Goal: Task Accomplishment & Management: Complete application form

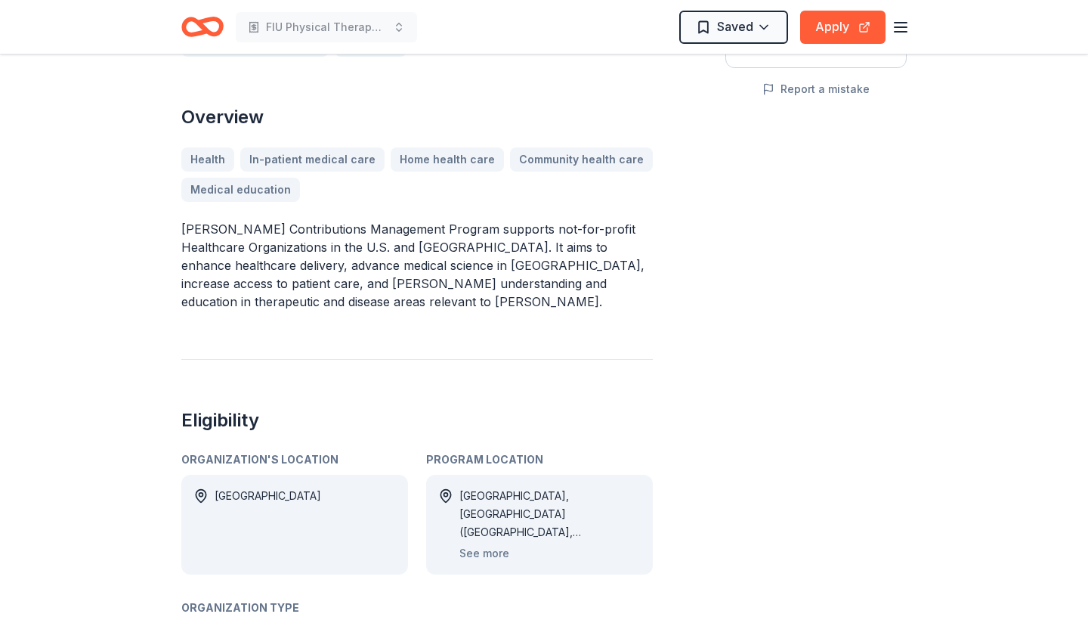
scroll to position [320, 0]
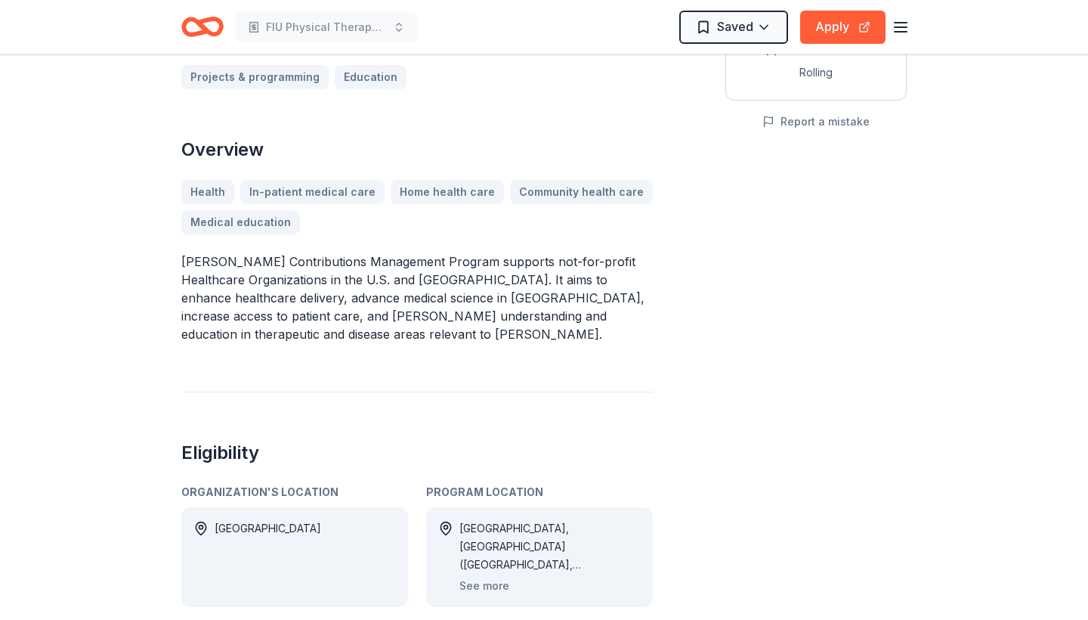
click at [613, 546] on div "Austria, CA (Alameda County, Los Angeles County, Orange County, San Bernardino …" at bounding box center [549, 546] width 181 height 54
click at [498, 576] on button "See more" at bounding box center [484, 585] width 50 height 18
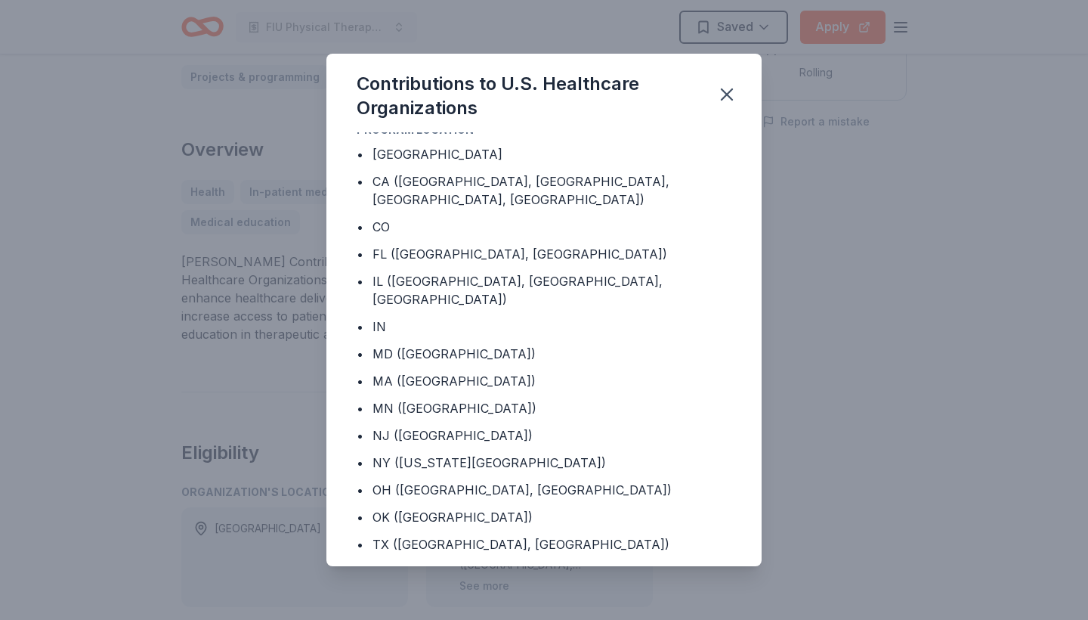
scroll to position [11, 0]
click at [734, 88] on icon "button" at bounding box center [726, 94] width 21 height 21
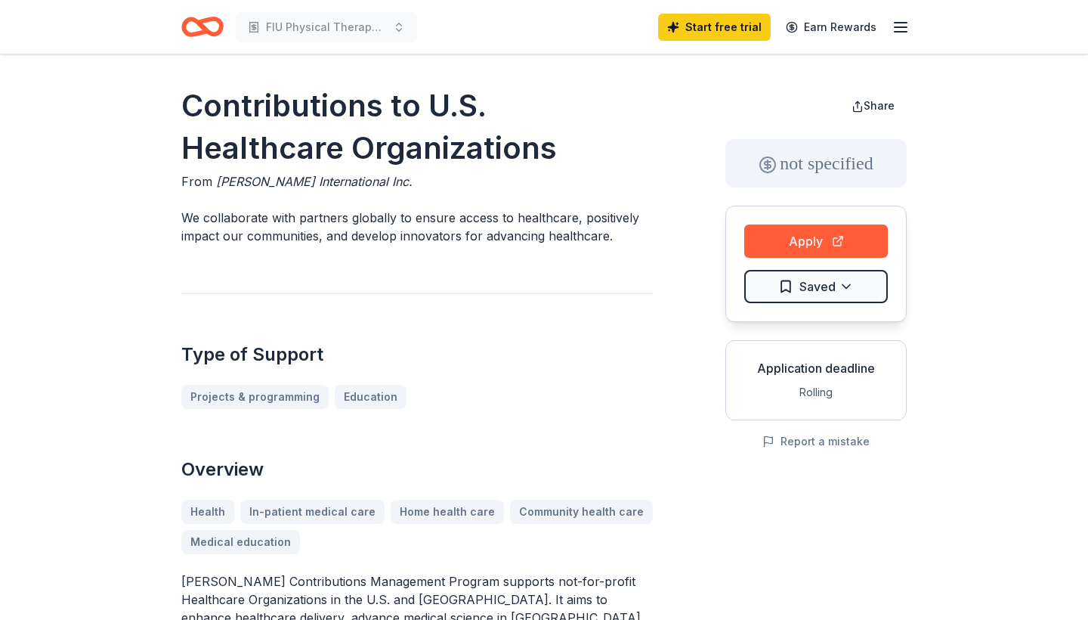
scroll to position [0, 0]
click at [790, 255] on button "Apply" at bounding box center [816, 240] width 144 height 33
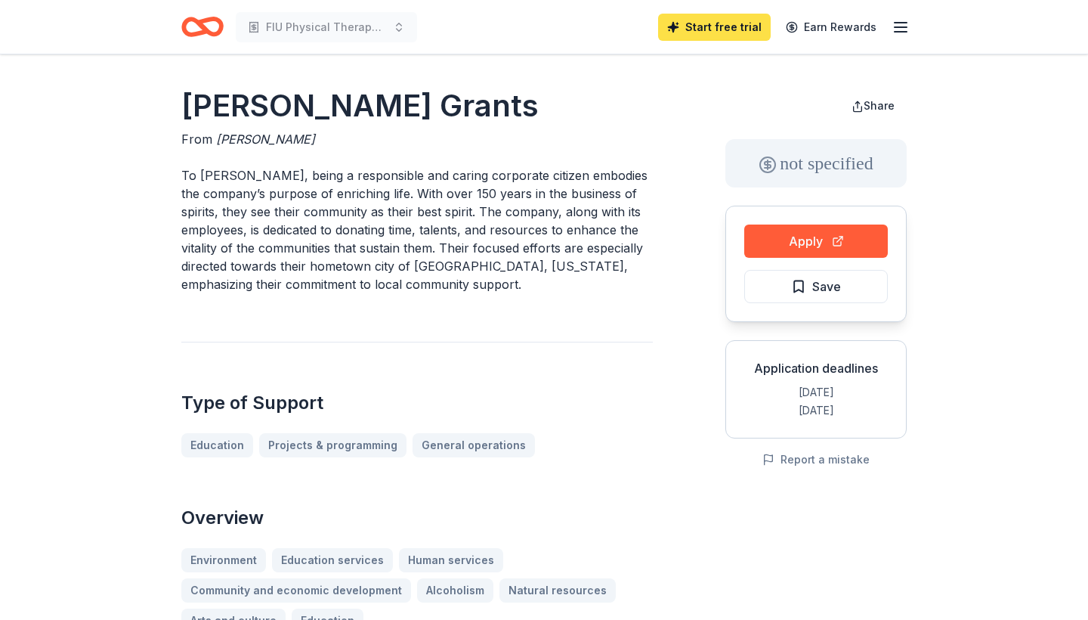
click at [697, 35] on link "Start free trial" at bounding box center [714, 27] width 113 height 27
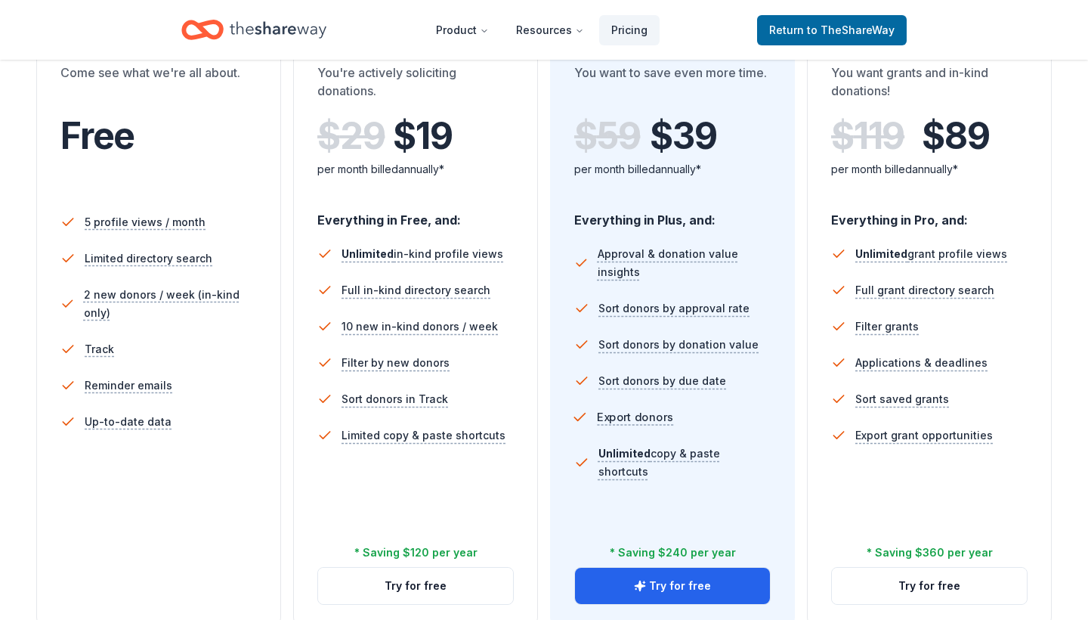
scroll to position [316, 0]
click at [662, 579] on button "Try for free" at bounding box center [672, 585] width 195 height 36
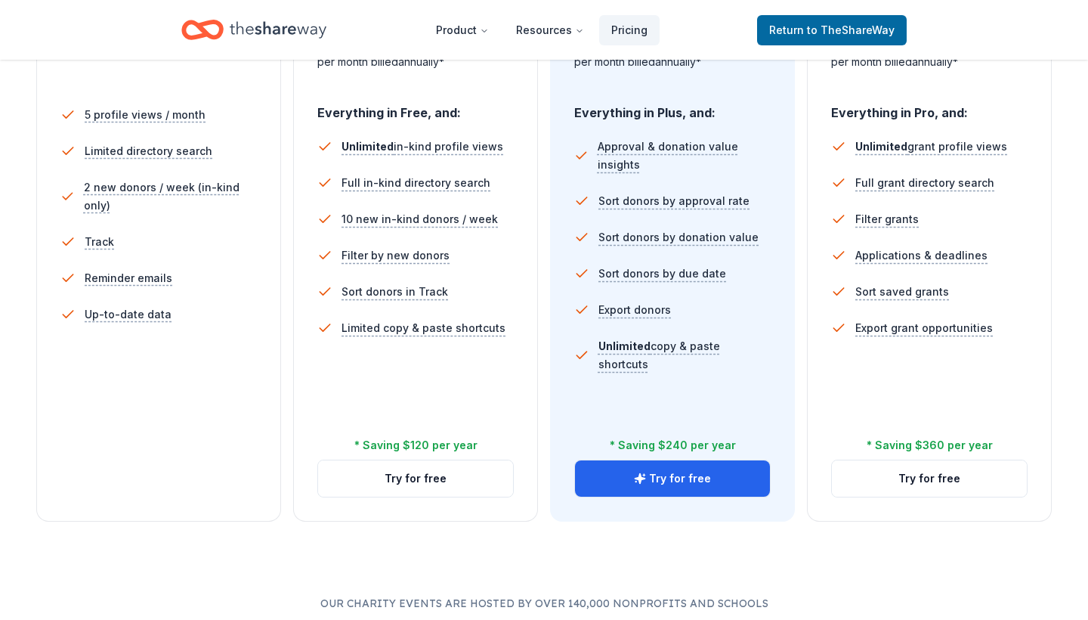
scroll to position [370, 0]
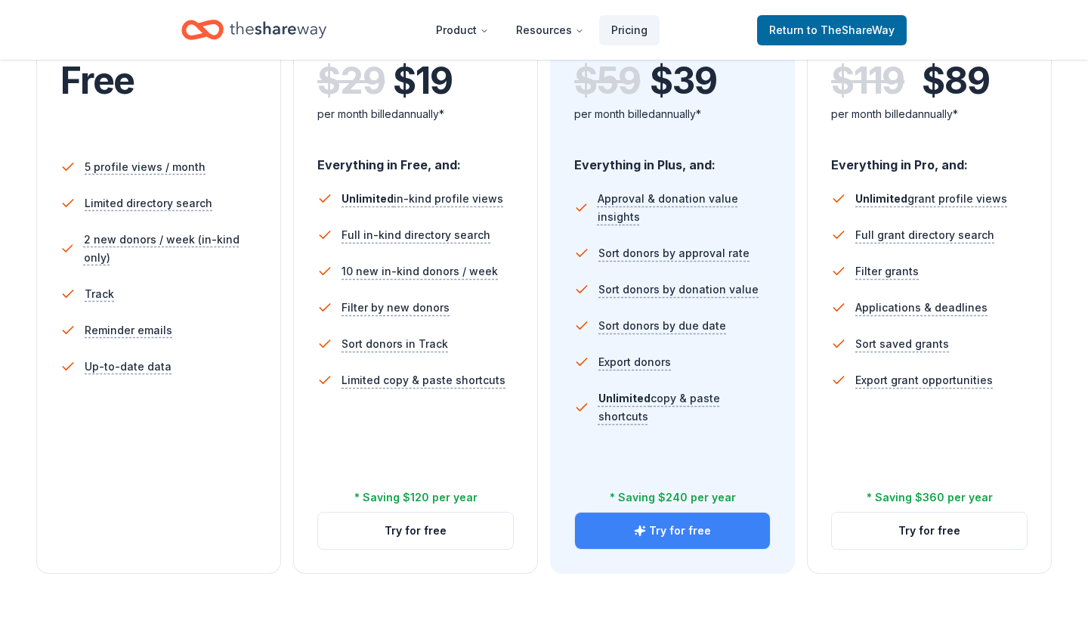
click at [612, 525] on button "Try for free" at bounding box center [672, 530] width 195 height 36
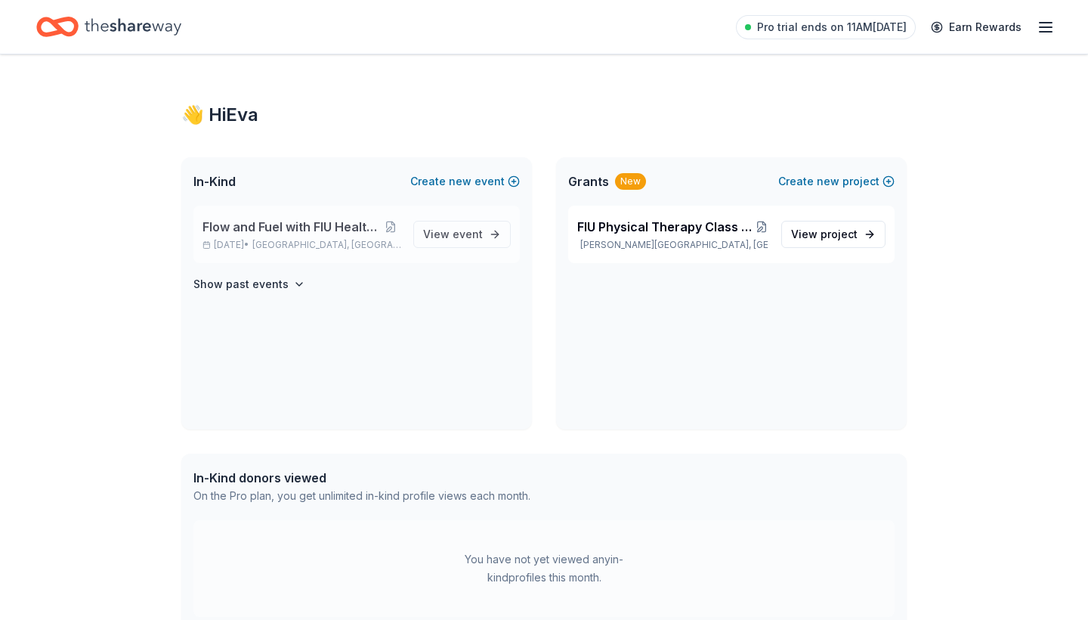
click at [273, 244] on p "Dec 07, 2025 • Fontainebleau, FL" at bounding box center [301, 245] width 199 height 12
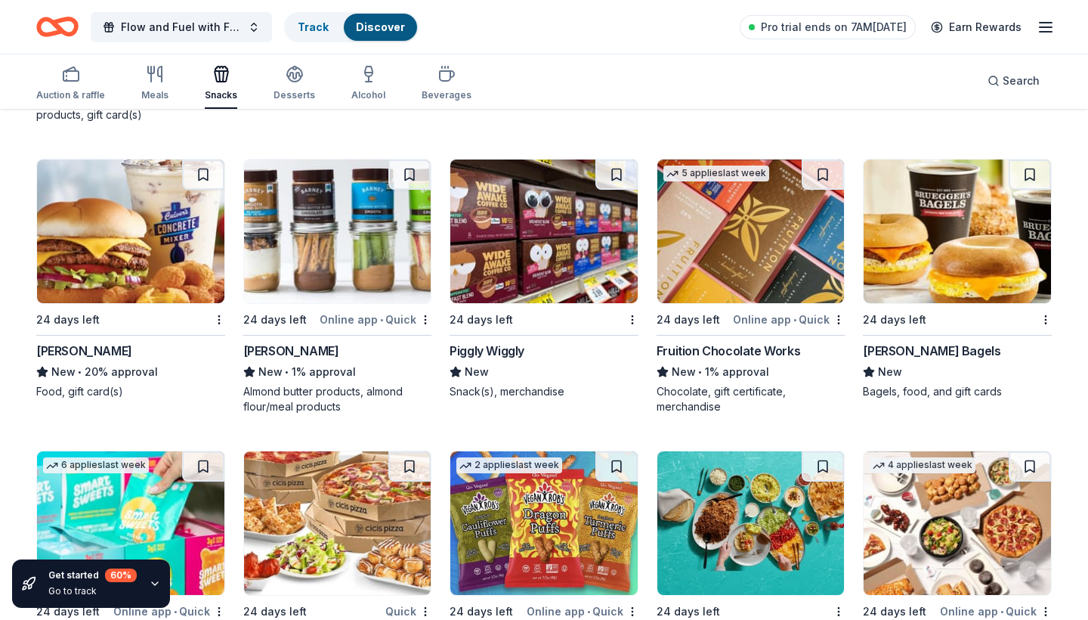
scroll to position [3038, 0]
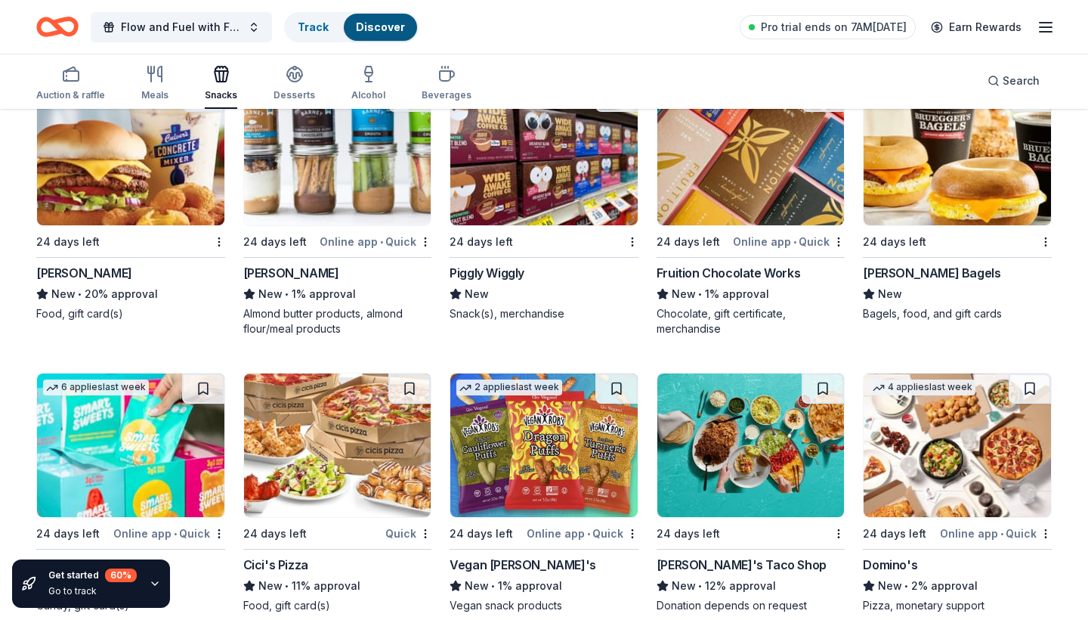
click at [889, 234] on div "24 days left" at bounding box center [894, 242] width 63 height 18
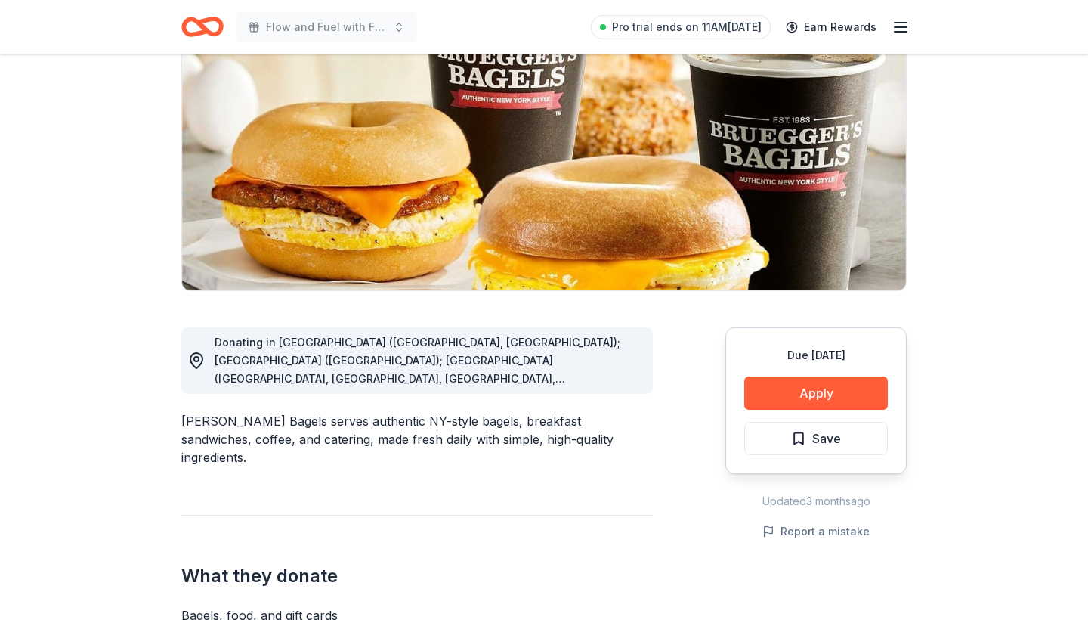
scroll to position [292, 0]
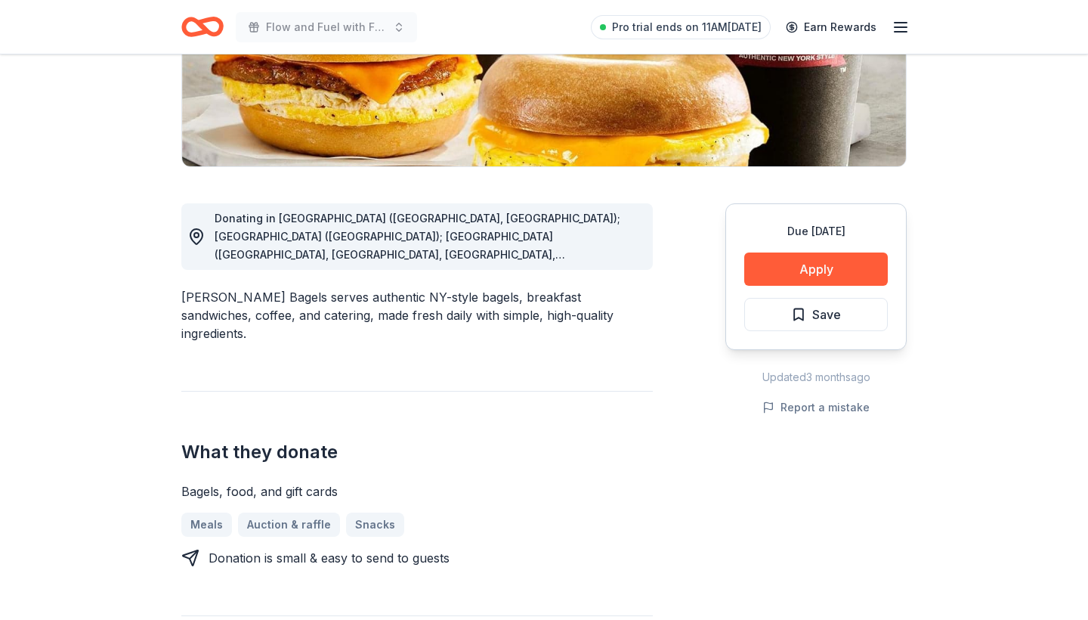
click at [613, 254] on span "Donating in [GEOGRAPHIC_DATA] ([GEOGRAPHIC_DATA], [GEOGRAPHIC_DATA]); [GEOGRAPH…" at bounding box center [427, 490] width 424 height 557
click at [510, 225] on div "Donating in AL (Huntsville, Madison); AZ (Tucson); CA (Aliso Viejo, Brea, Carls…" at bounding box center [428, 236] width 426 height 54
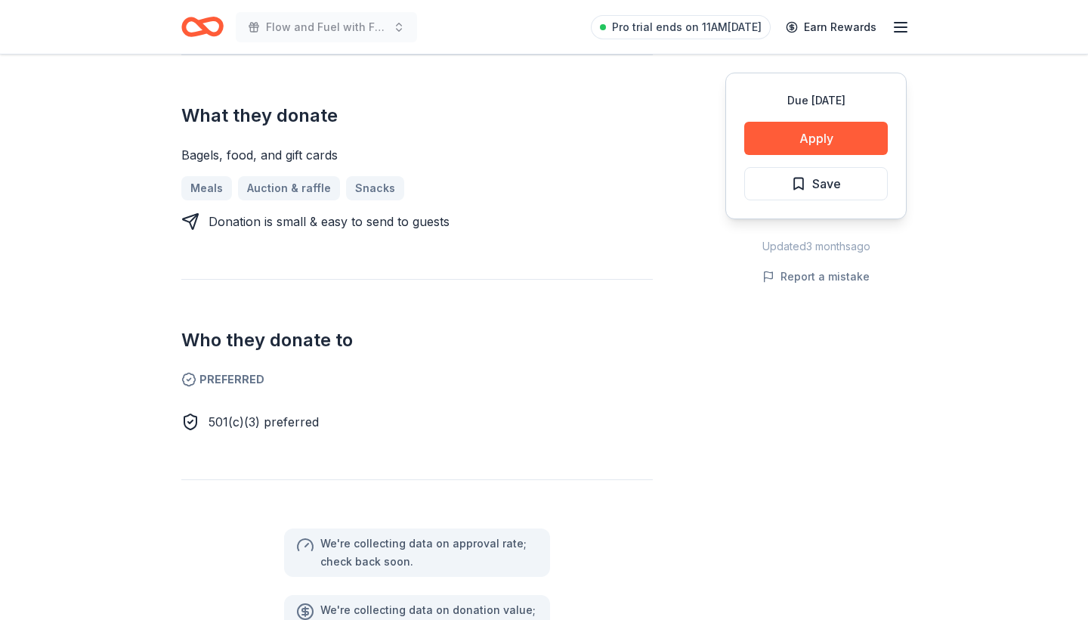
scroll to position [661, 0]
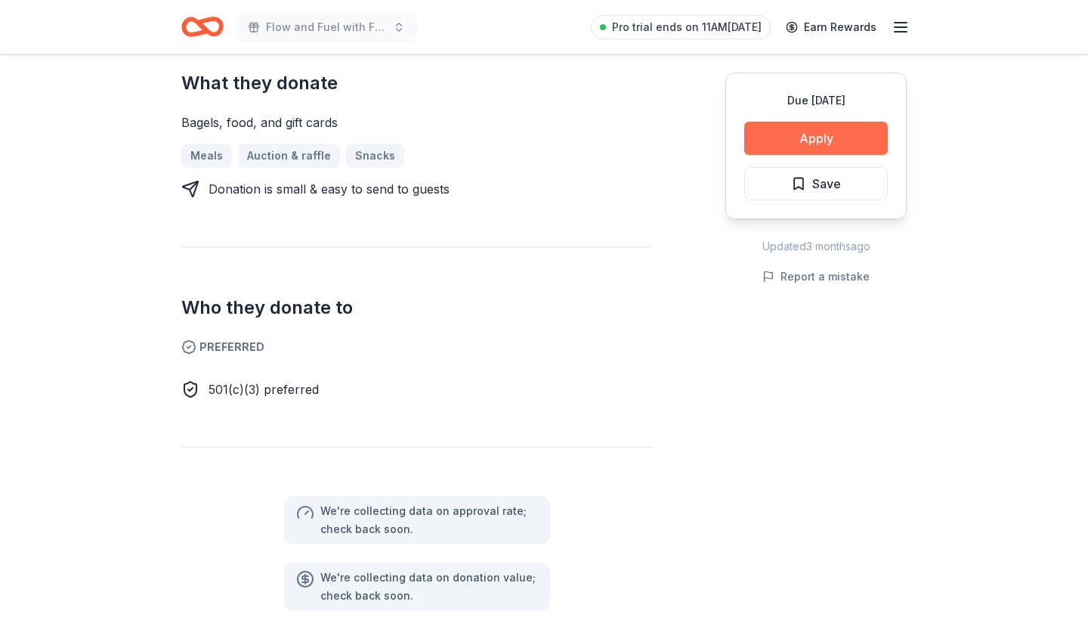
click at [768, 144] on button "Apply" at bounding box center [816, 138] width 144 height 33
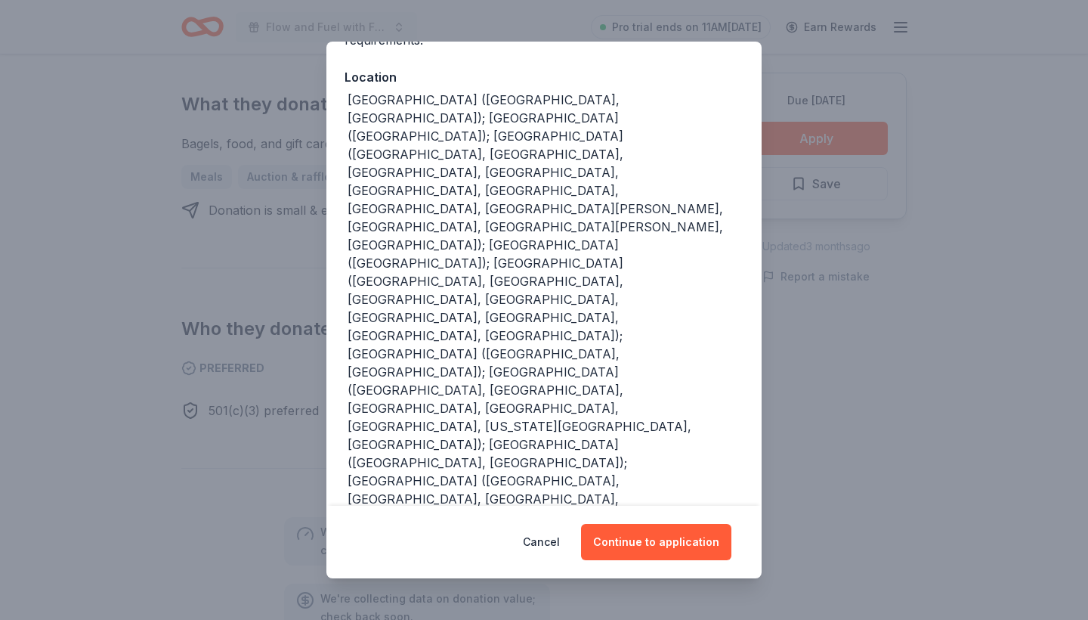
scroll to position [156, 0]
click at [664, 536] on button "Continue to application" at bounding box center [656, 542] width 150 height 36
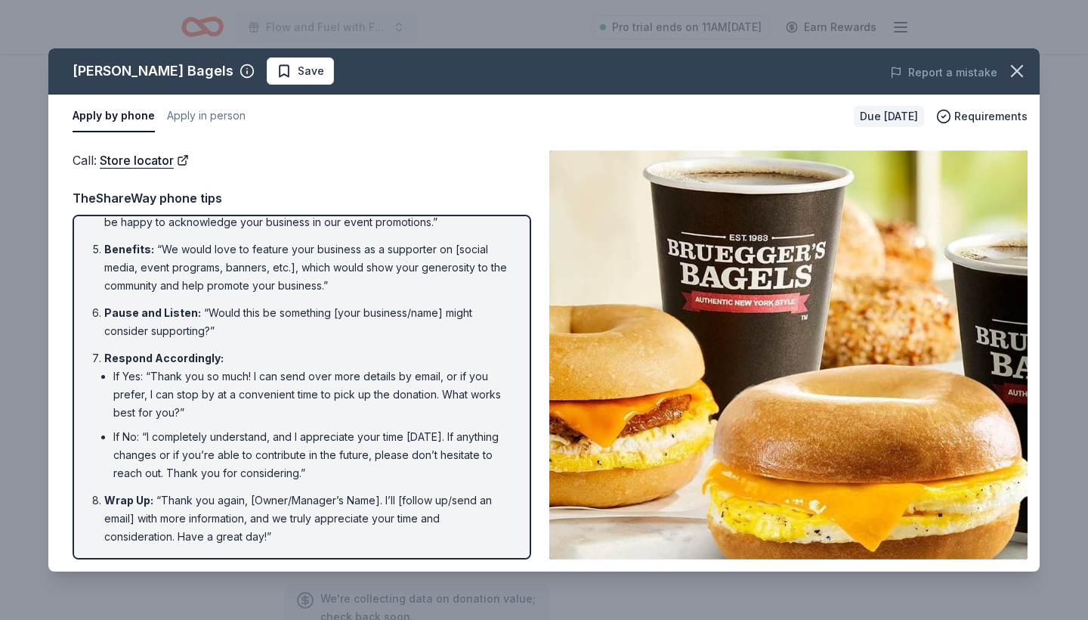
scroll to position [241, 0]
click at [223, 111] on button "Apply in person" at bounding box center [206, 116] width 79 height 32
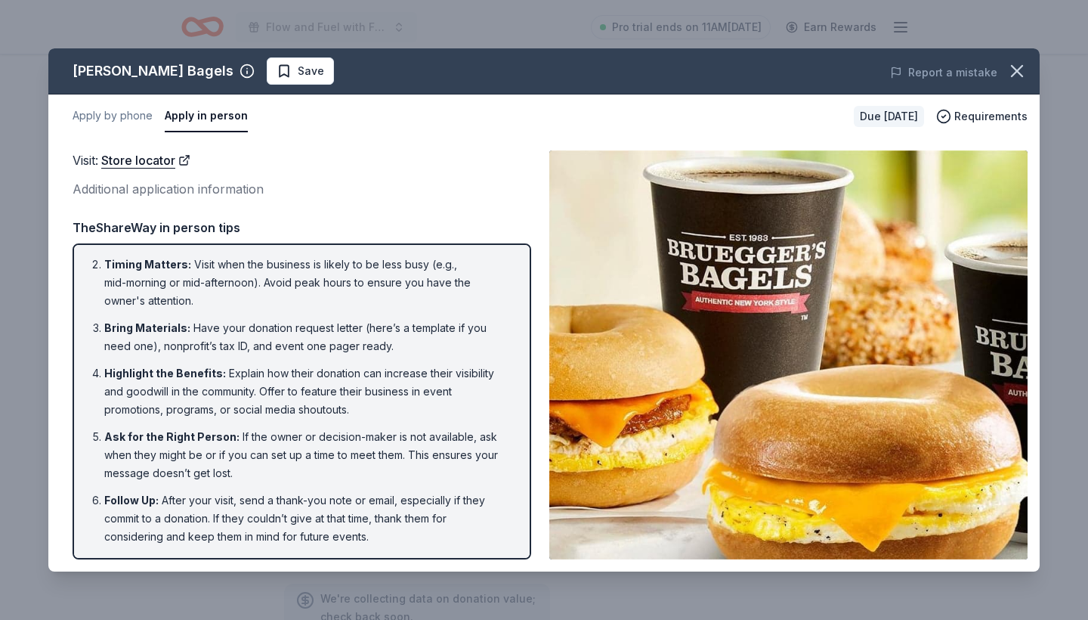
scroll to position [46, 0]
click at [373, 337] on li "Bring Materials : Have your donation request letter (here’s a template if you n…" at bounding box center [306, 338] width 404 height 36
click at [1012, 70] on icon "button" at bounding box center [1016, 70] width 21 height 21
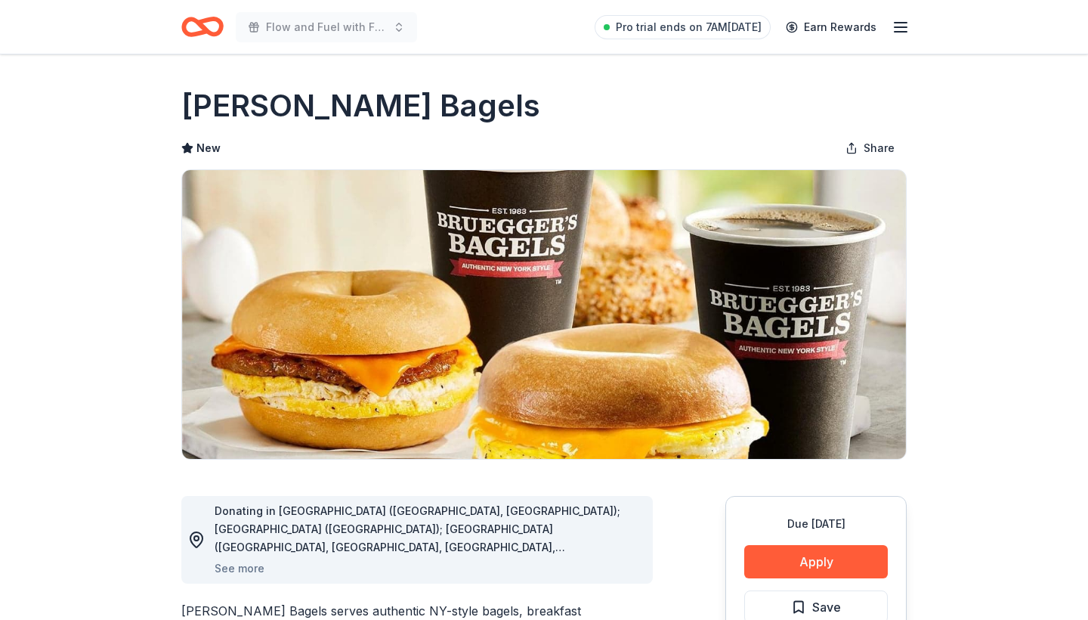
scroll to position [0, 0]
click at [198, 34] on icon "Home" at bounding box center [195, 26] width 23 height 15
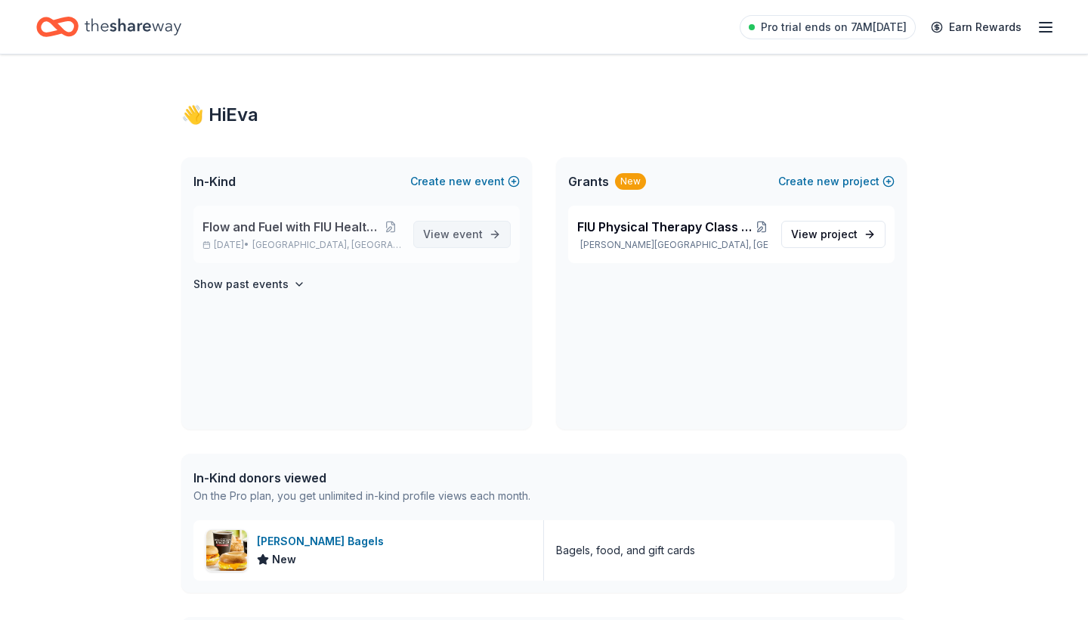
click at [465, 240] on span "event" at bounding box center [468, 233] width 30 height 13
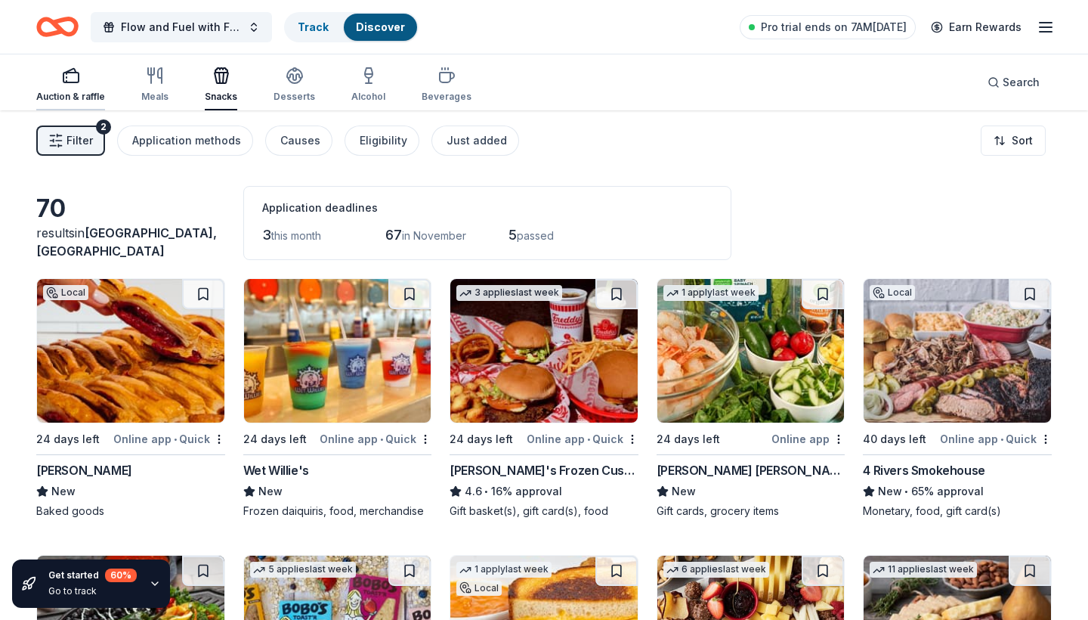
click at [72, 82] on rect "button" at bounding box center [70, 78] width 15 height 10
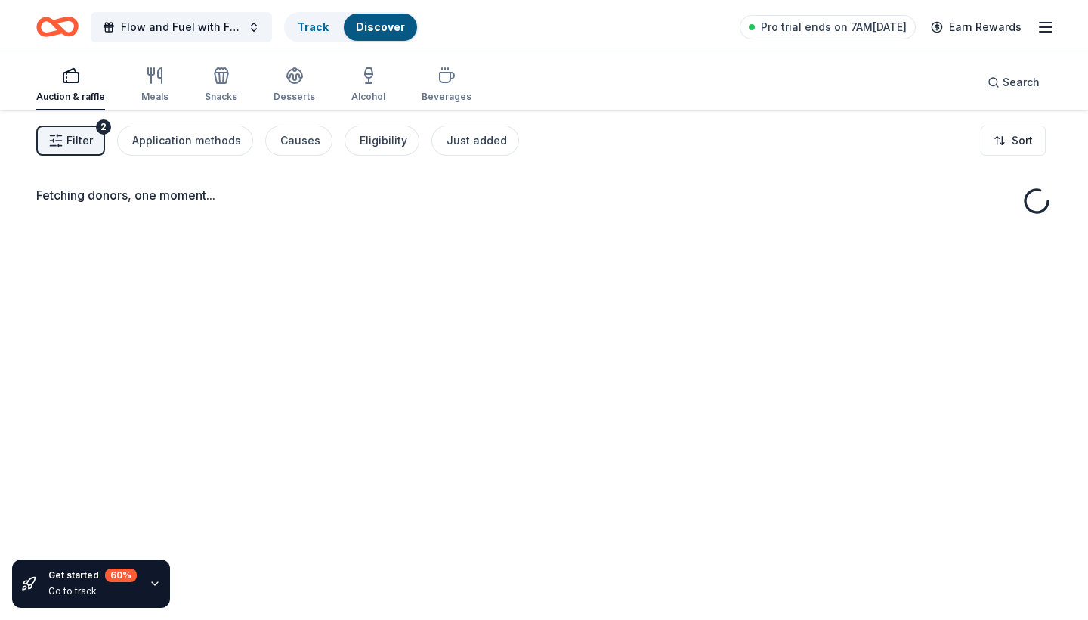
click at [85, 142] on span "Filter" at bounding box center [79, 140] width 26 height 18
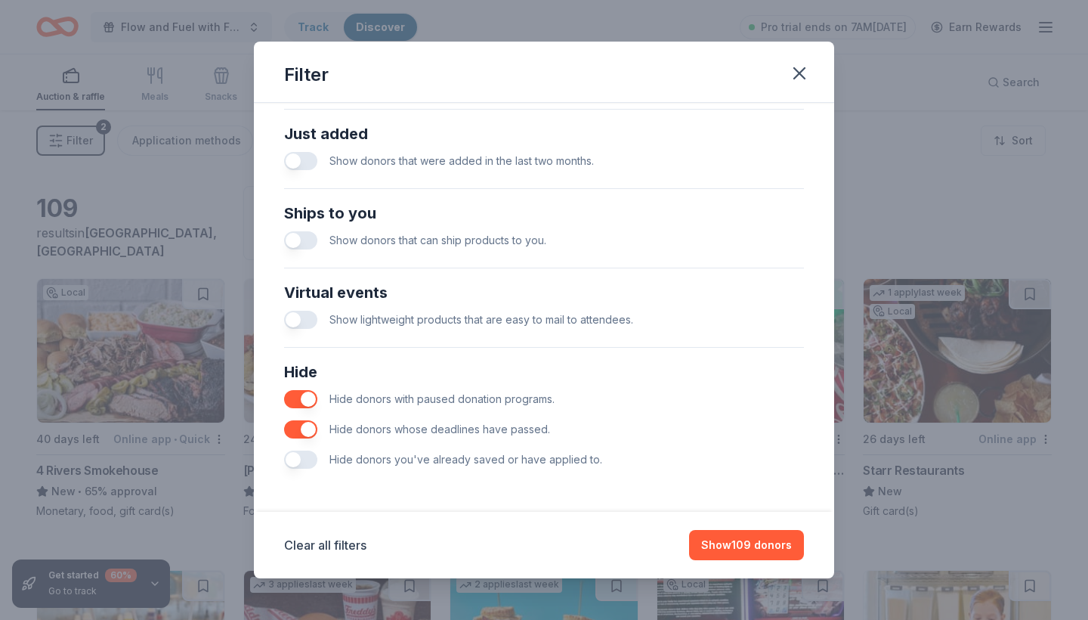
scroll to position [588, 0]
click at [733, 553] on button "Show 109 donors" at bounding box center [746, 545] width 115 height 30
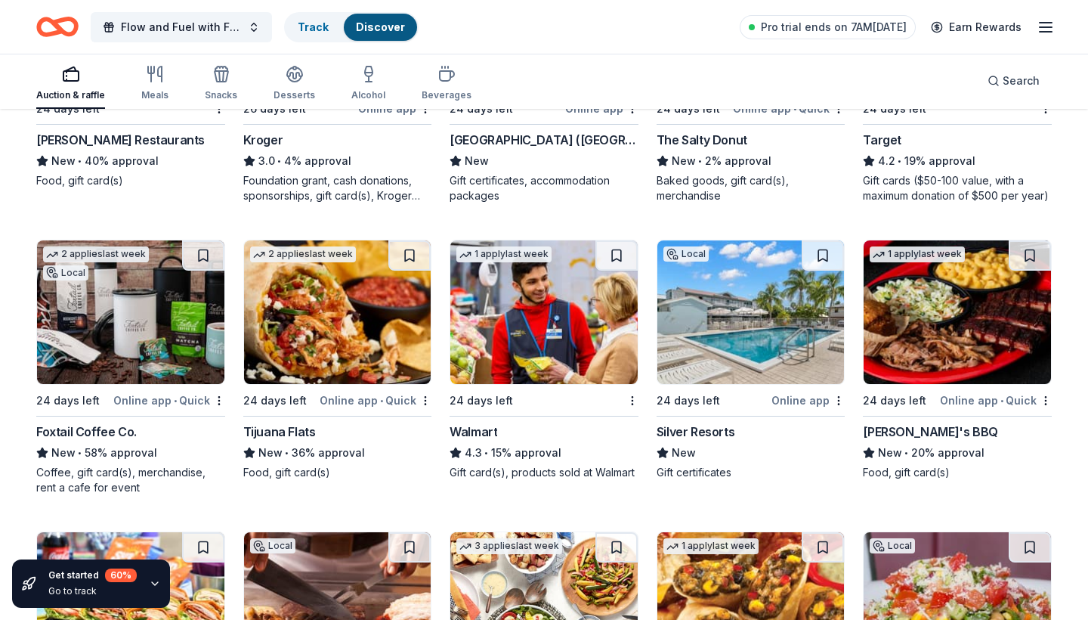
scroll to position [1761, 0]
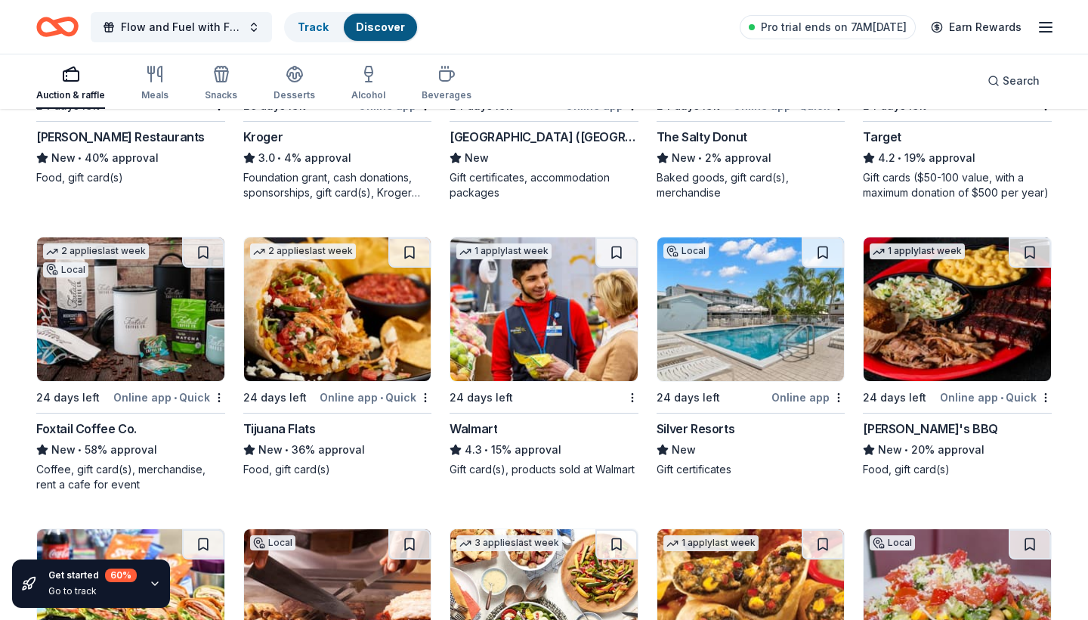
click at [132, 285] on img at bounding box center [130, 309] width 187 height 144
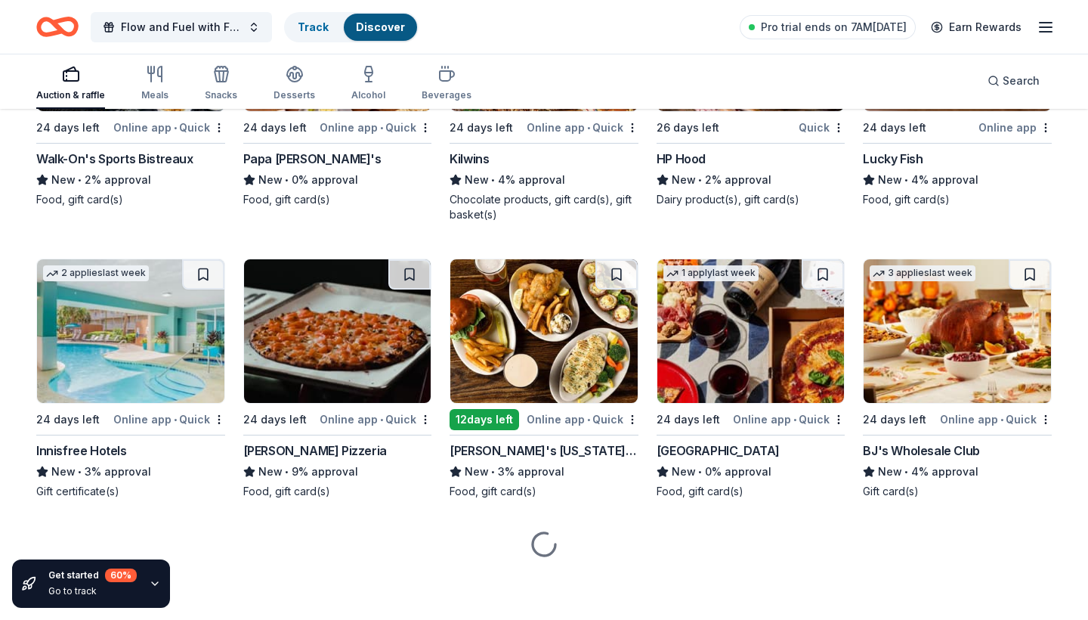
scroll to position [4917, 0]
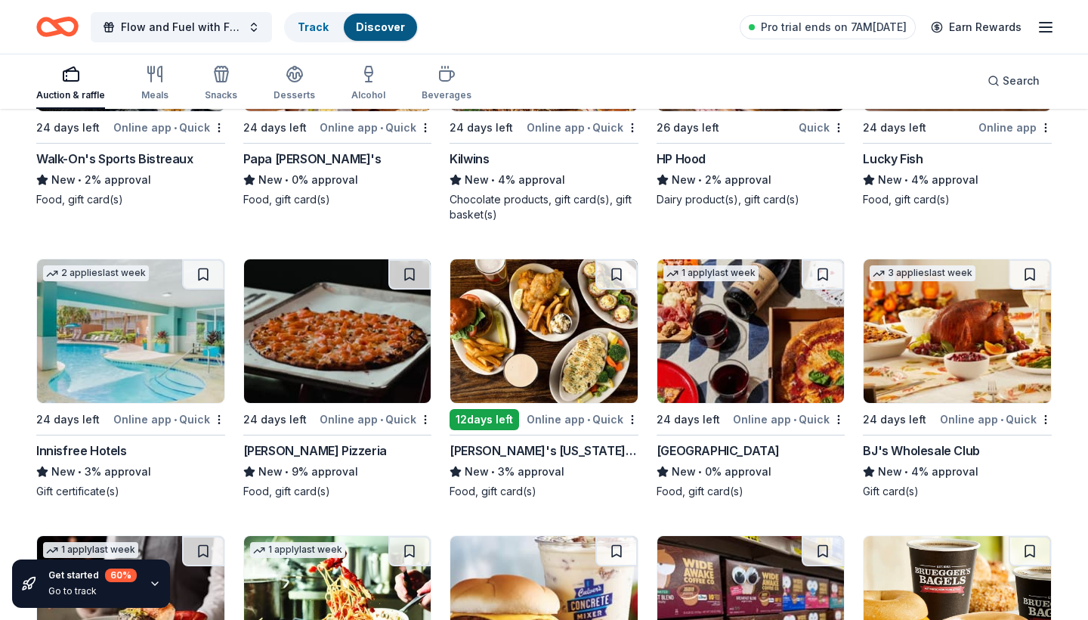
click at [727, 356] on img at bounding box center [750, 331] width 187 height 144
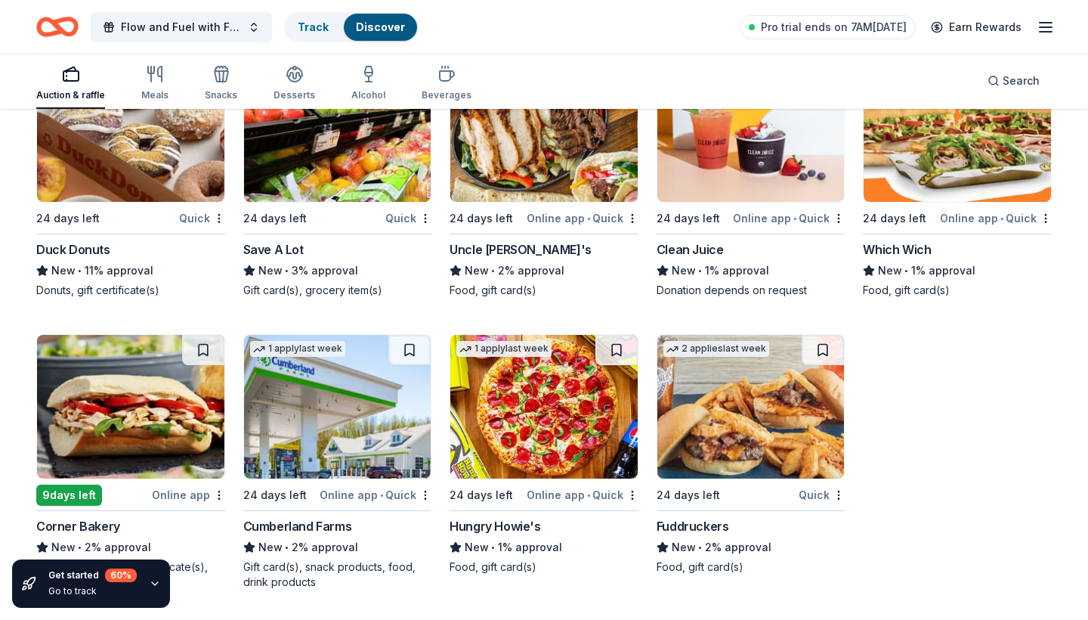
scroll to position [5963, 0]
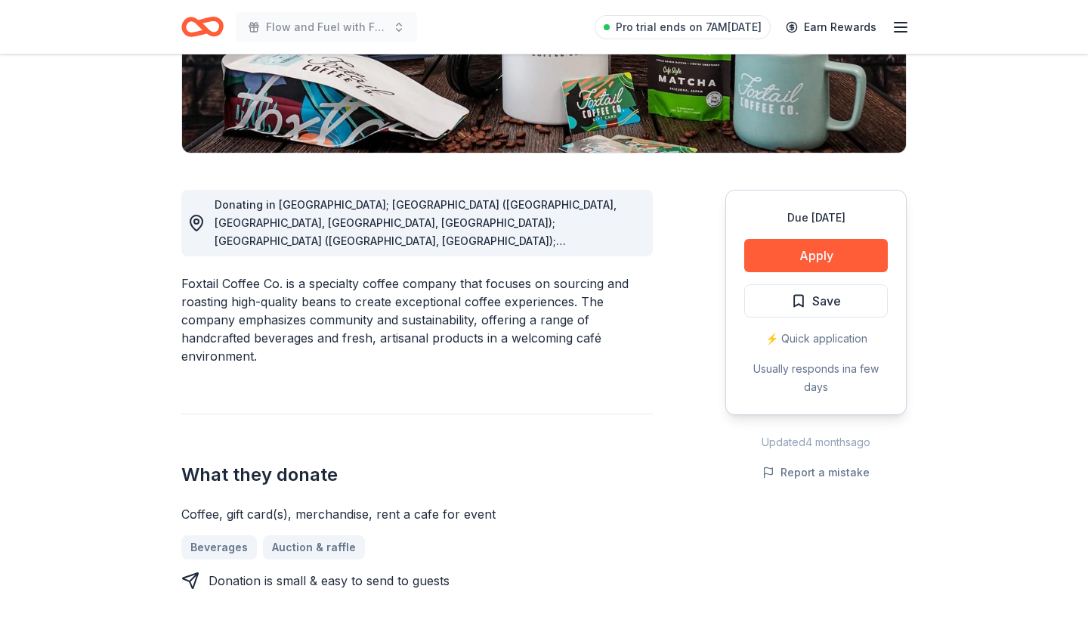
scroll to position [304, 0]
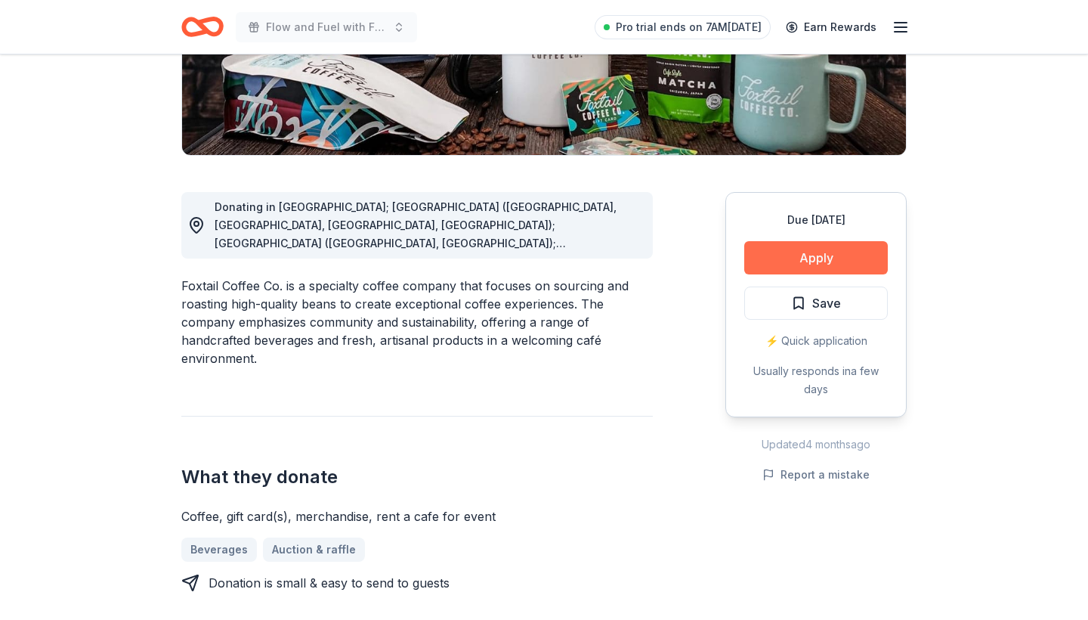
click at [757, 256] on button "Apply" at bounding box center [816, 257] width 144 height 33
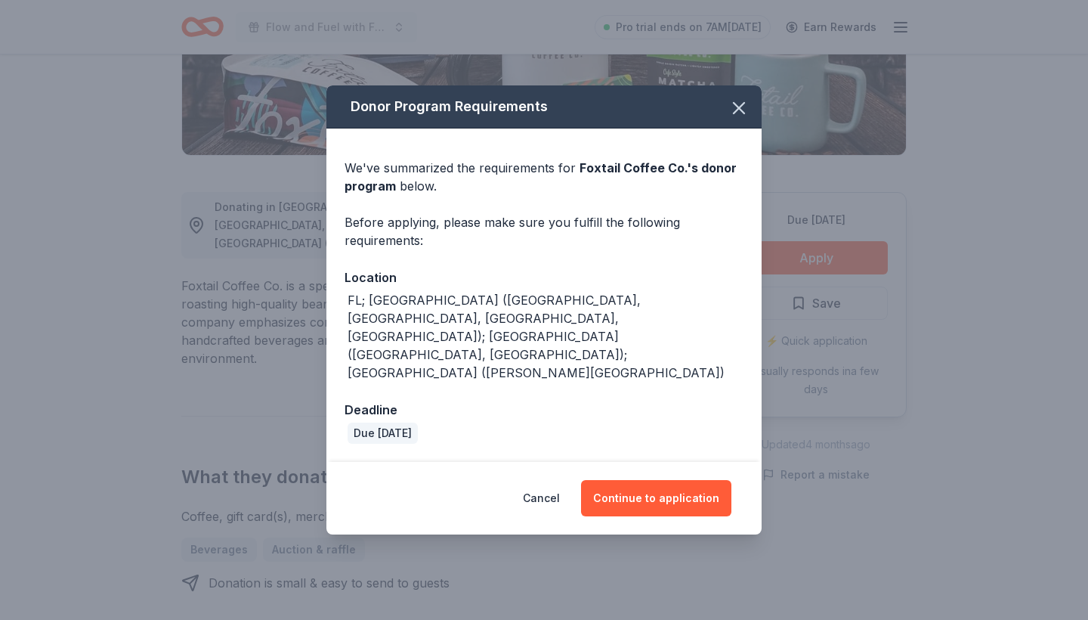
click at [763, 164] on div "Donor Program Requirements We've summarized the requirements for Foxtail Coffee…" at bounding box center [544, 310] width 1088 height 620
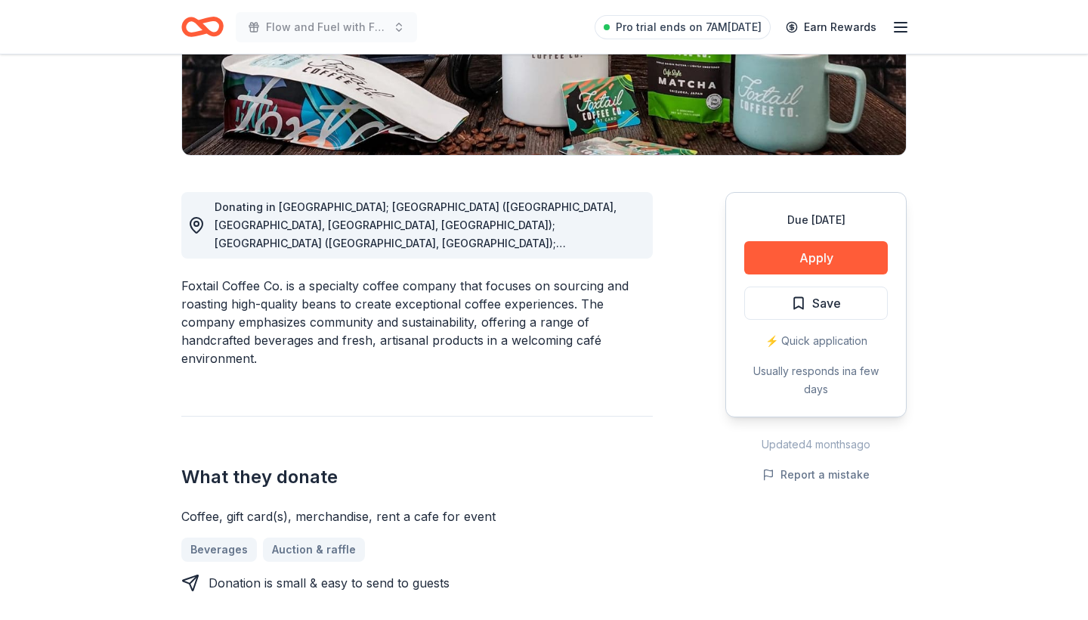
click at [749, 145] on img at bounding box center [544, 10] width 724 height 289
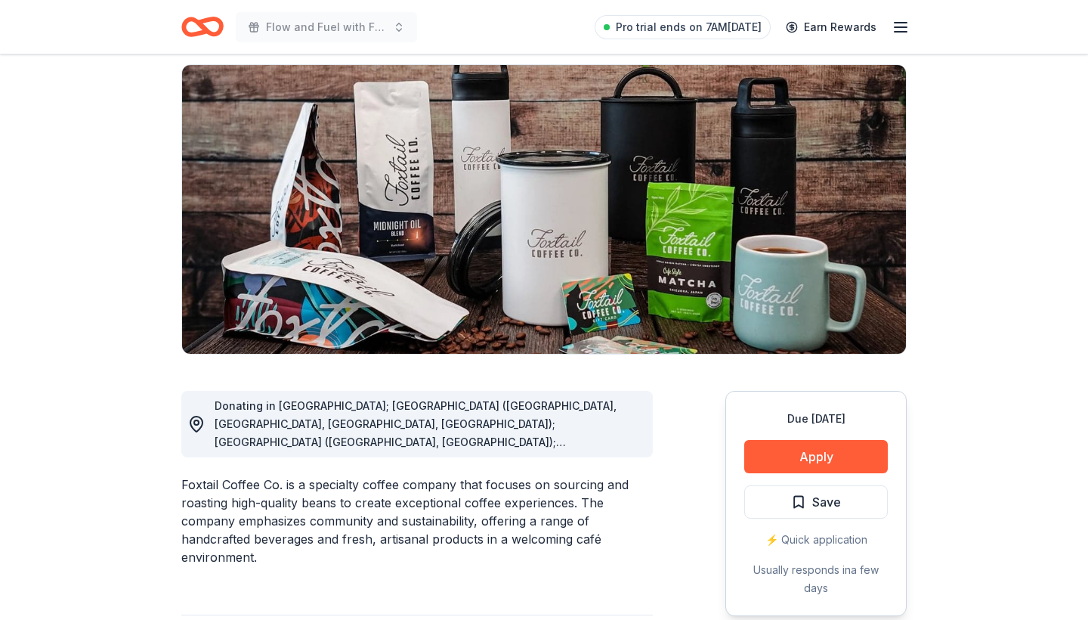
scroll to position [104, 0]
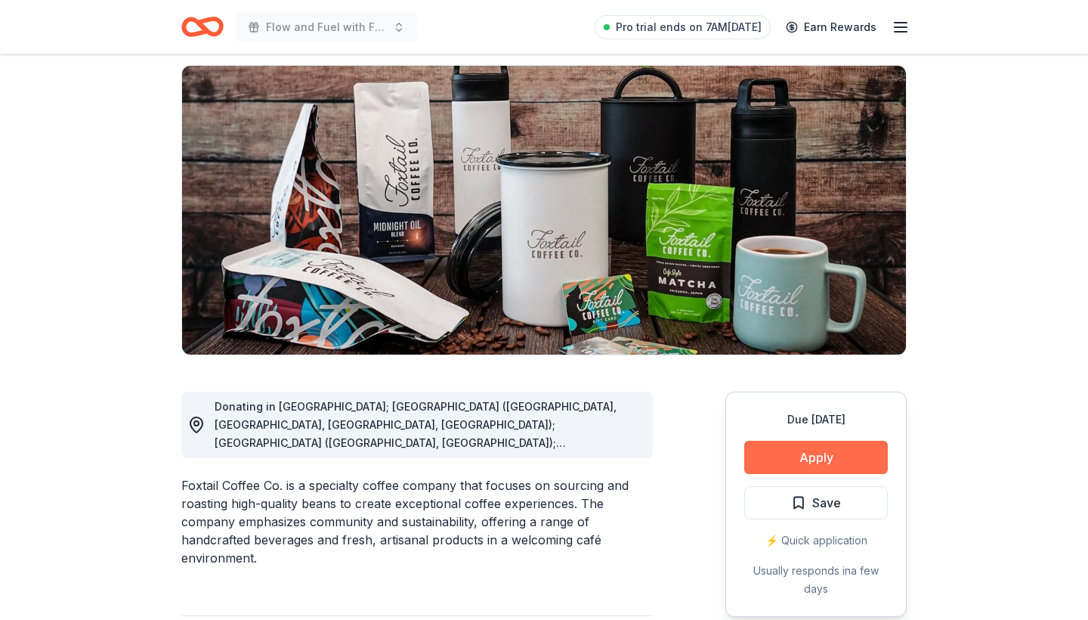
click at [828, 453] on button "Apply" at bounding box center [816, 456] width 144 height 33
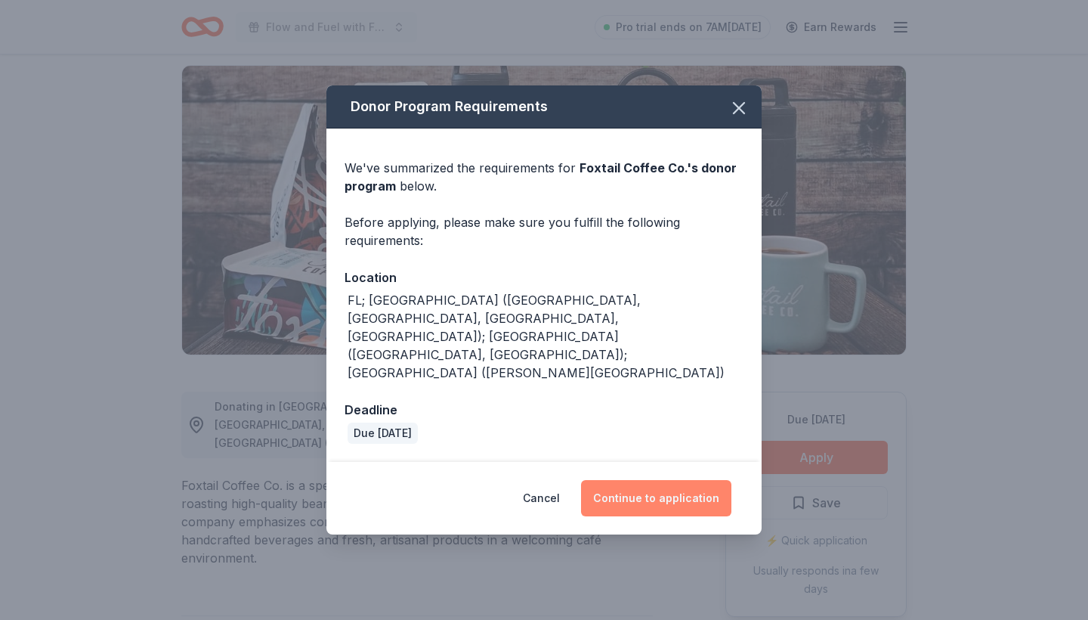
click at [680, 480] on button "Continue to application" at bounding box center [656, 498] width 150 height 36
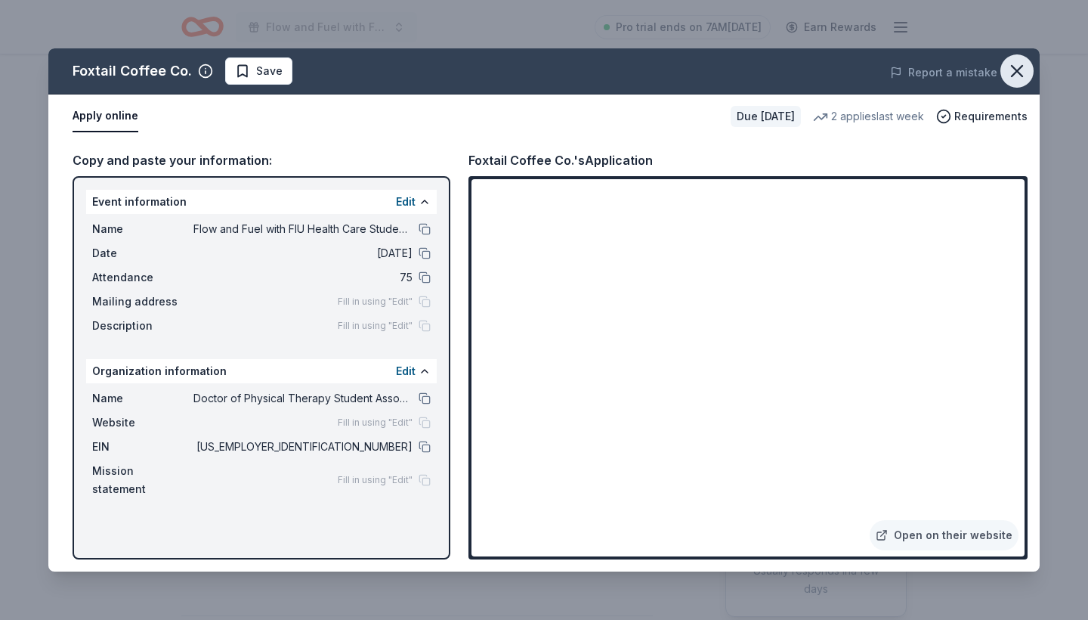
click at [1010, 76] on icon "button" at bounding box center [1016, 70] width 21 height 21
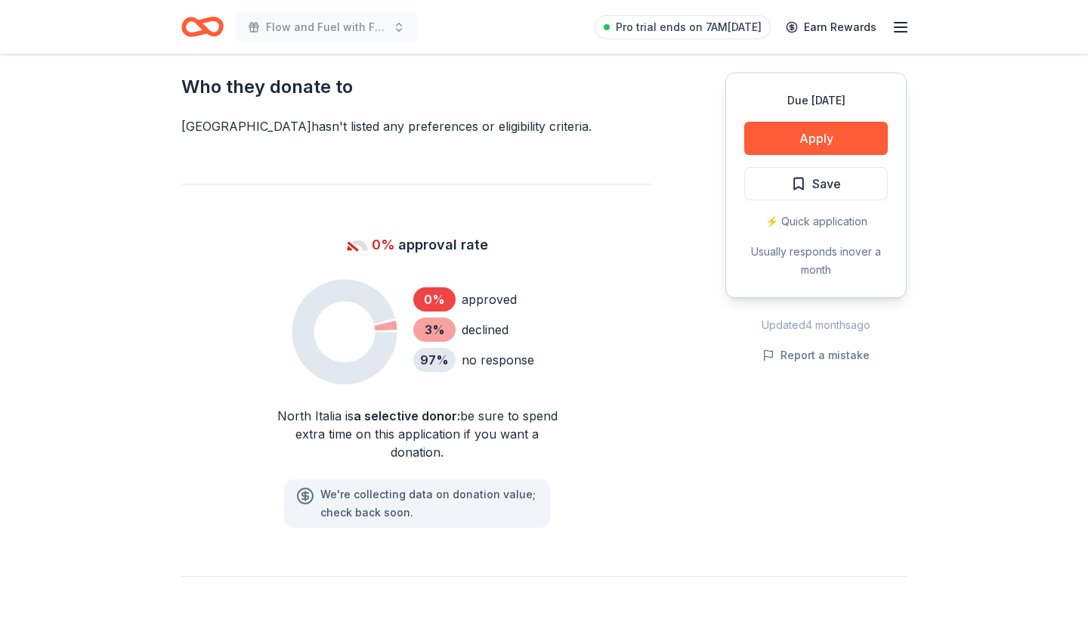
scroll to position [847, 0]
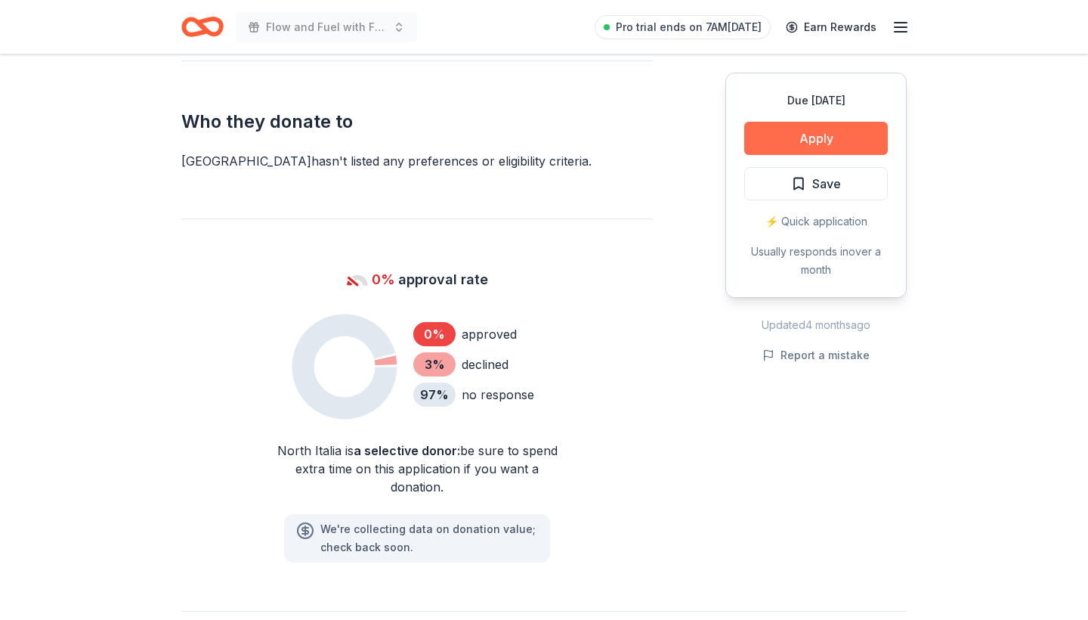
click at [769, 136] on button "Apply" at bounding box center [816, 138] width 144 height 33
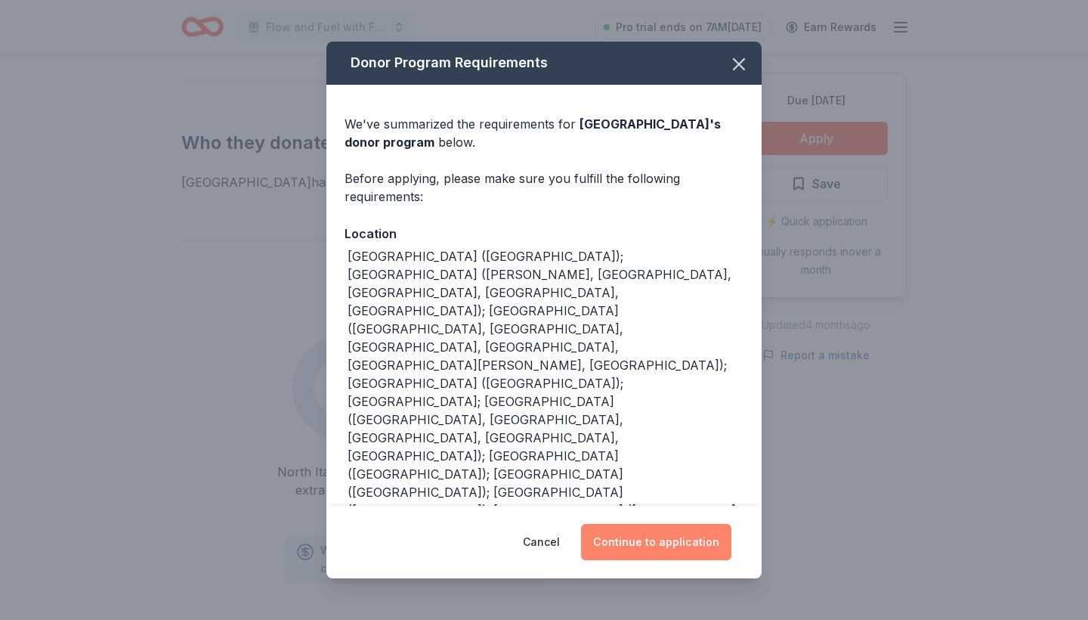
click at [650, 524] on button "Continue to application" at bounding box center [656, 542] width 150 height 36
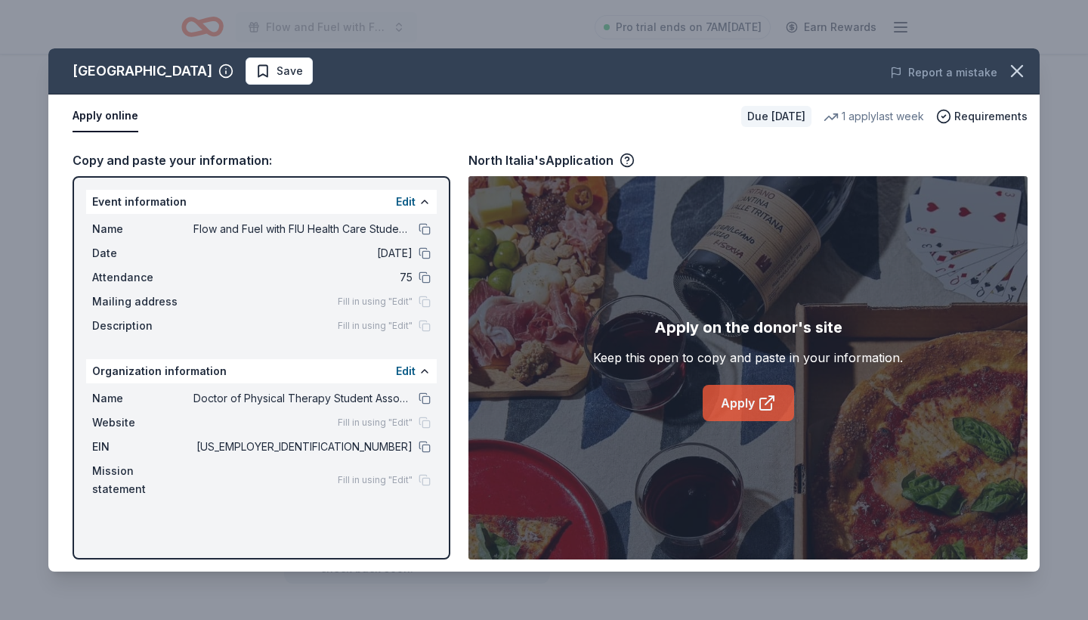
click at [740, 402] on link "Apply" at bounding box center [748, 403] width 91 height 36
